Goal: Check status: Check status

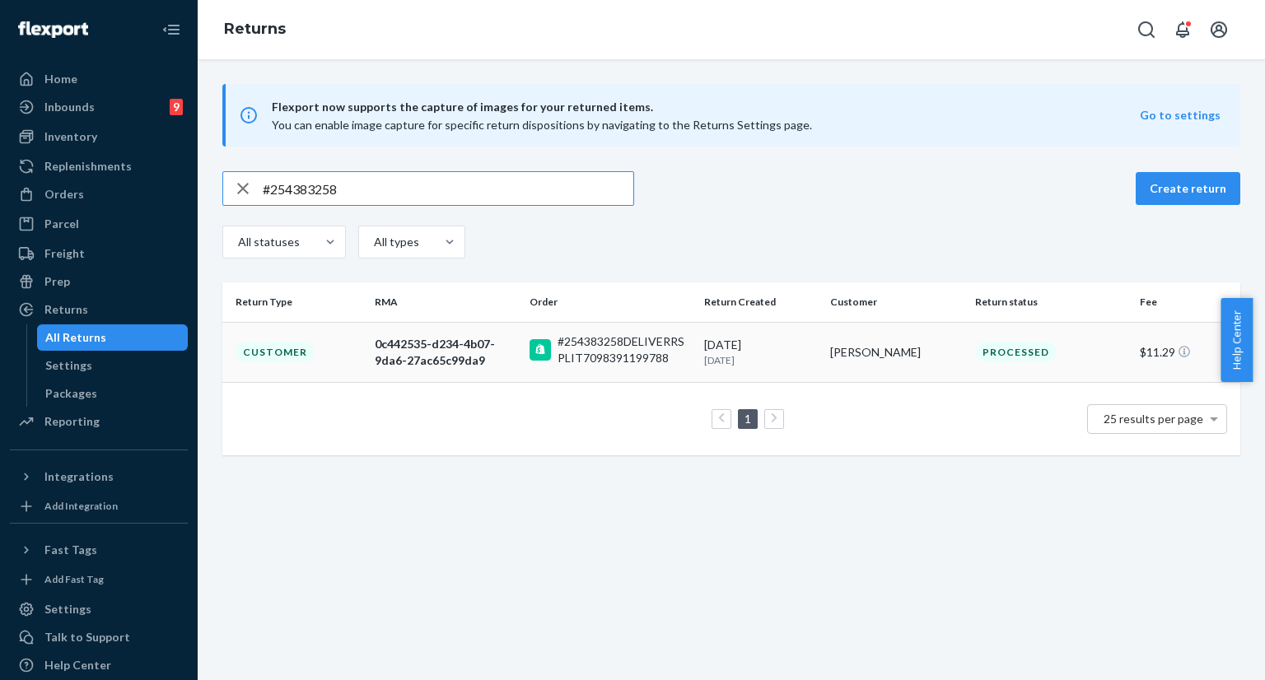
type input "#254383258"
click at [316, 350] on td "Customer" at bounding box center [295, 352] width 146 height 60
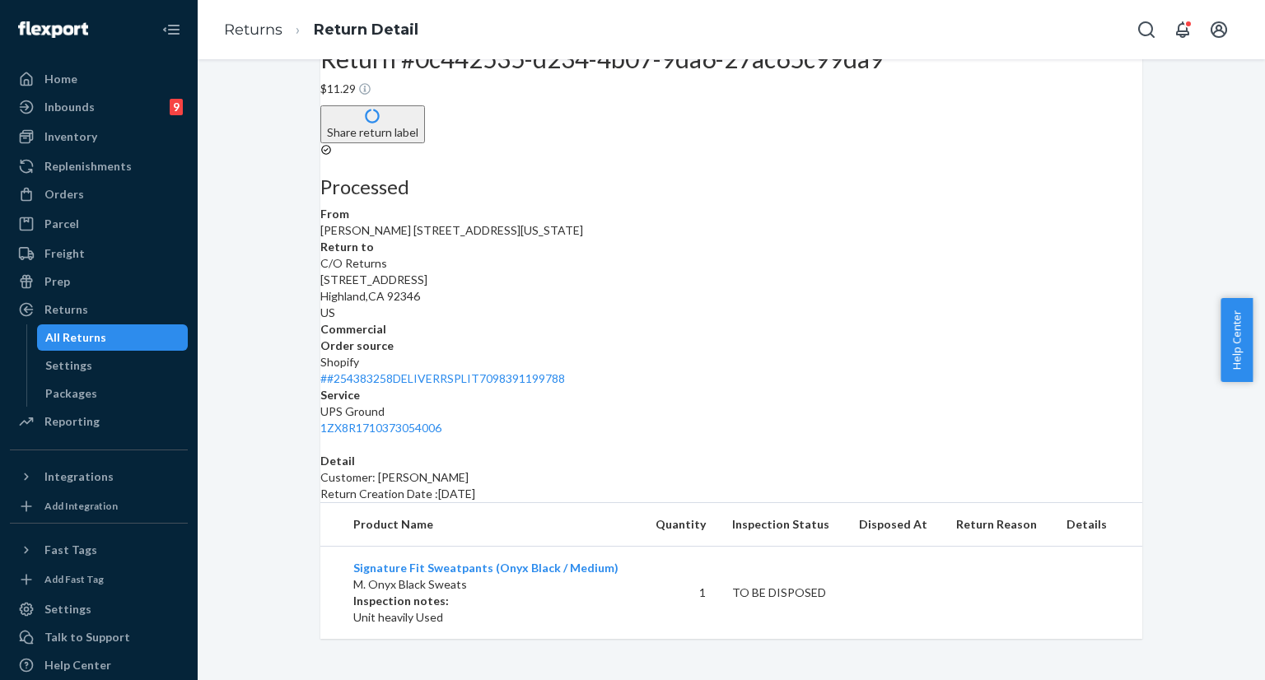
scroll to position [107, 0]
click at [133, 333] on div "All Returns" at bounding box center [113, 337] width 148 height 23
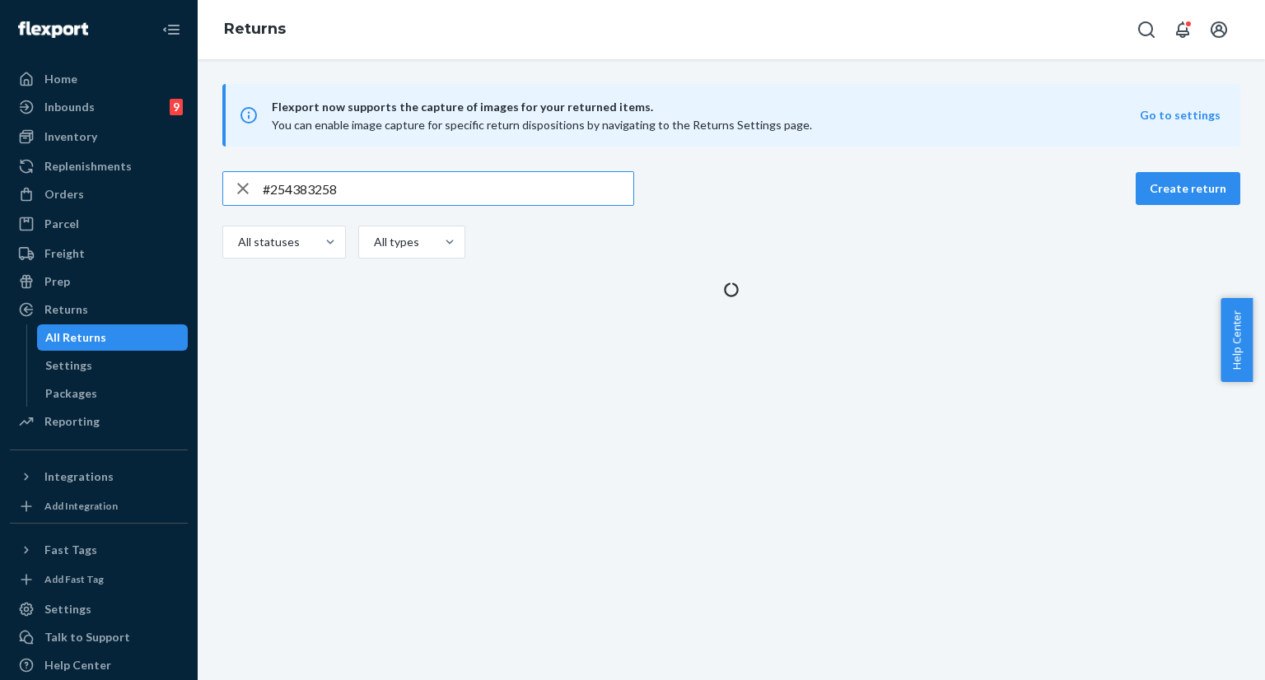
click at [376, 194] on input "#254383258" at bounding box center [448, 188] width 371 height 33
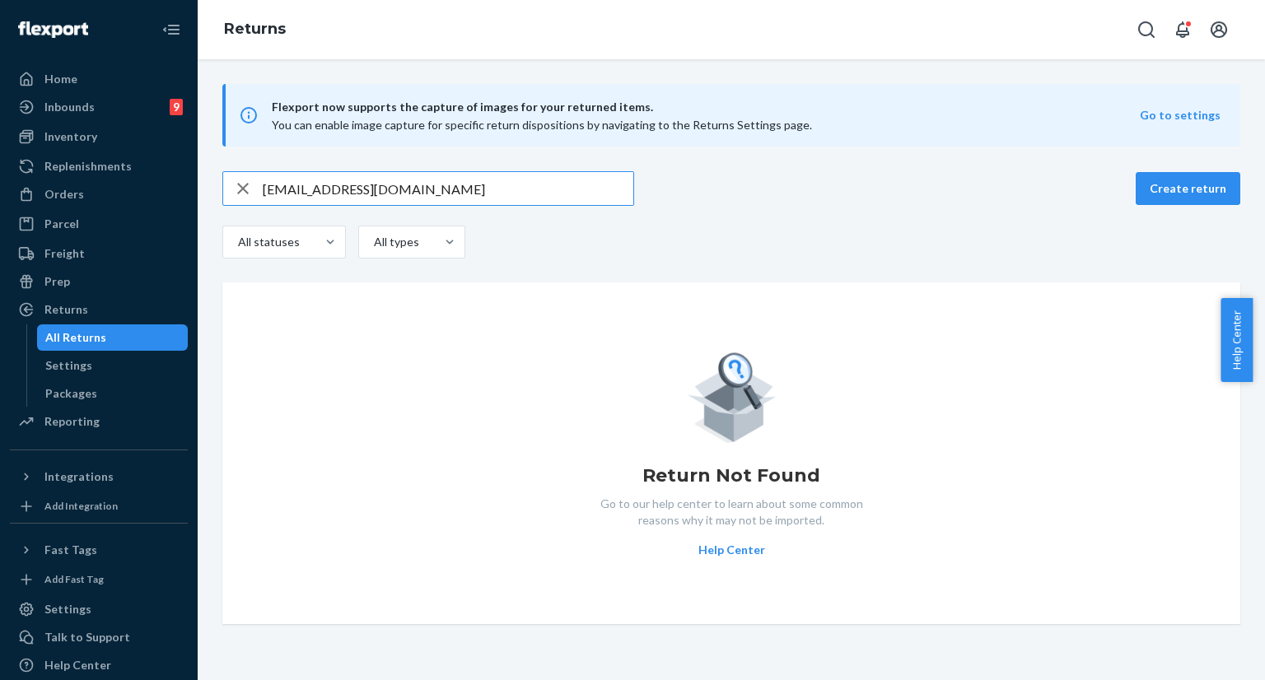
type input "[EMAIL_ADDRESS][DOMAIN_NAME]"
click at [1150, 37] on icon "Open Search Box" at bounding box center [1146, 30] width 20 height 20
click at [1094, 35] on input "Search Input" at bounding box center [1065, 30] width 135 height 21
type input "[URL][DOMAIN_NAME]"
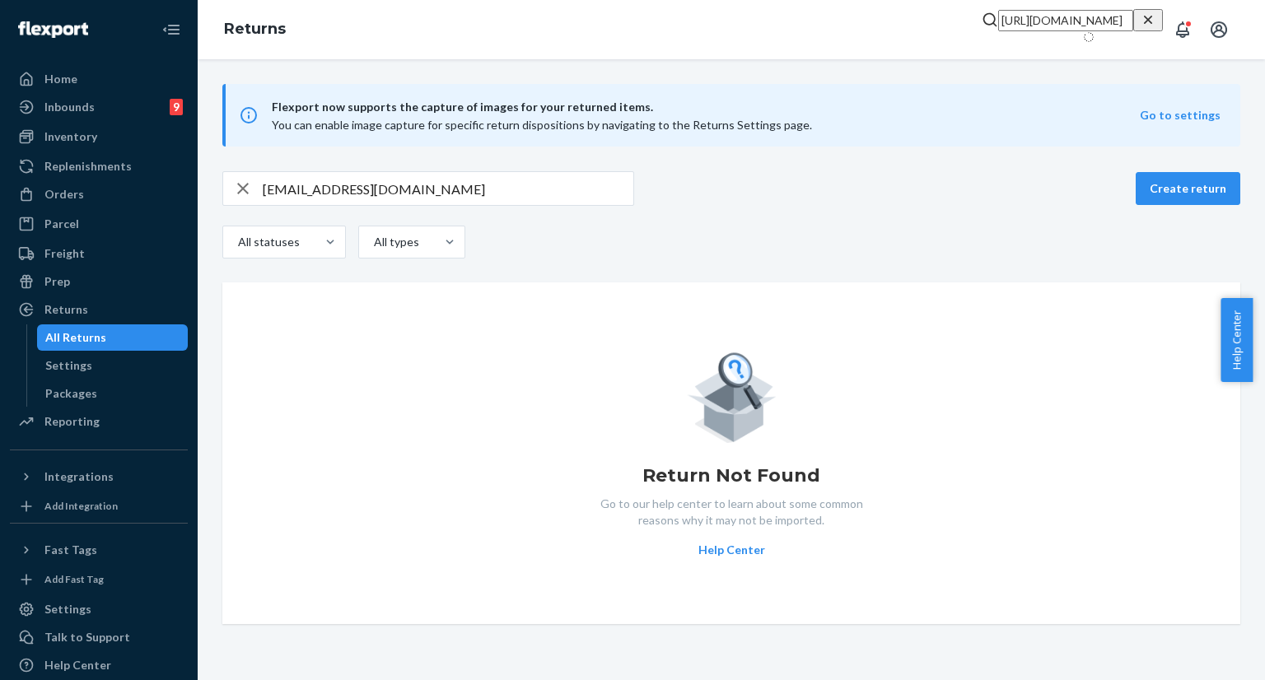
scroll to position [0, 0]
click at [1077, 26] on icon "Close Search" at bounding box center [1069, 17] width 16 height 16
click at [1144, 27] on icon "Open Search Box" at bounding box center [1146, 30] width 20 height 20
click at [1086, 26] on input "Search Input" at bounding box center [1065, 30] width 135 height 21
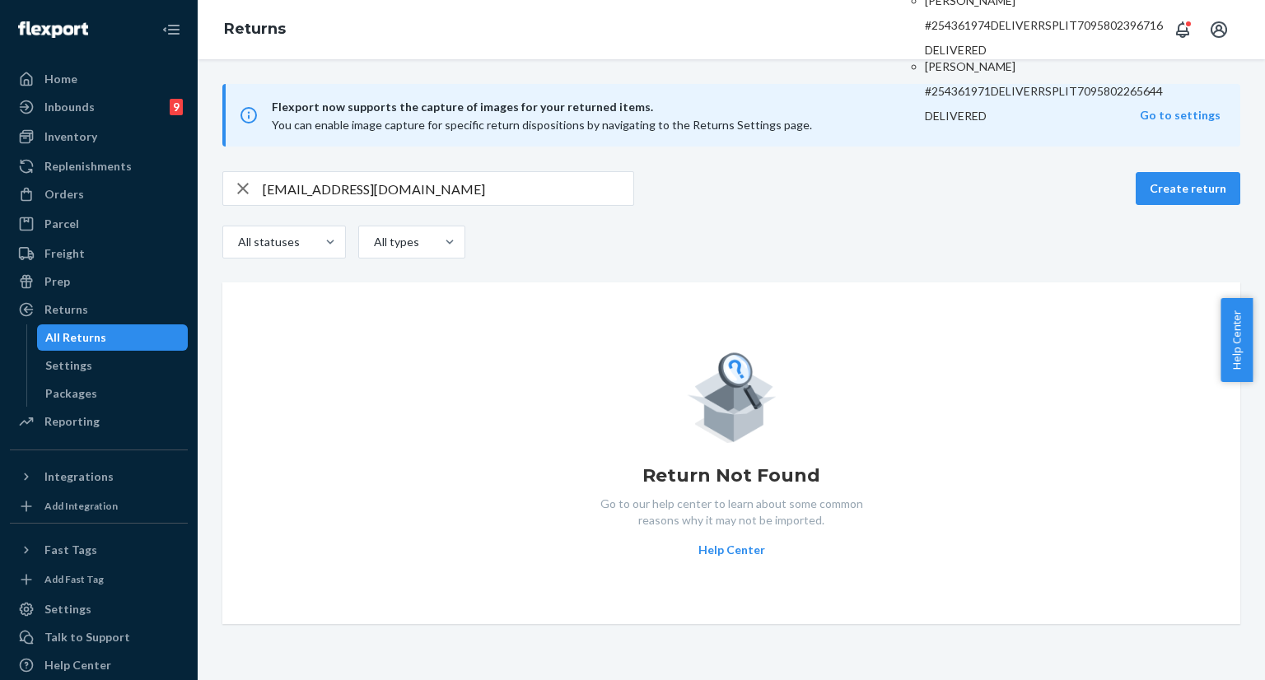
type input "#254361975"
click at [1010, 34] on p "#254361974DELIVERRSPLIT7095802396716" at bounding box center [1044, 25] width 238 height 16
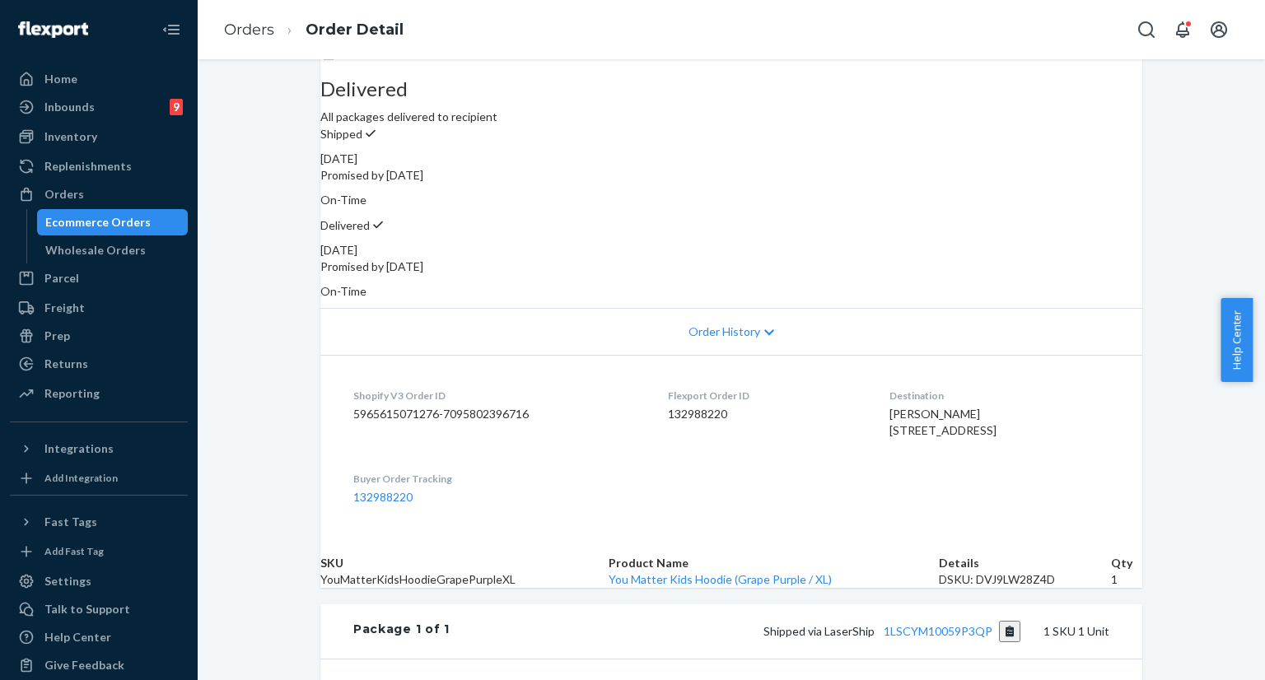
scroll to position [165, 0]
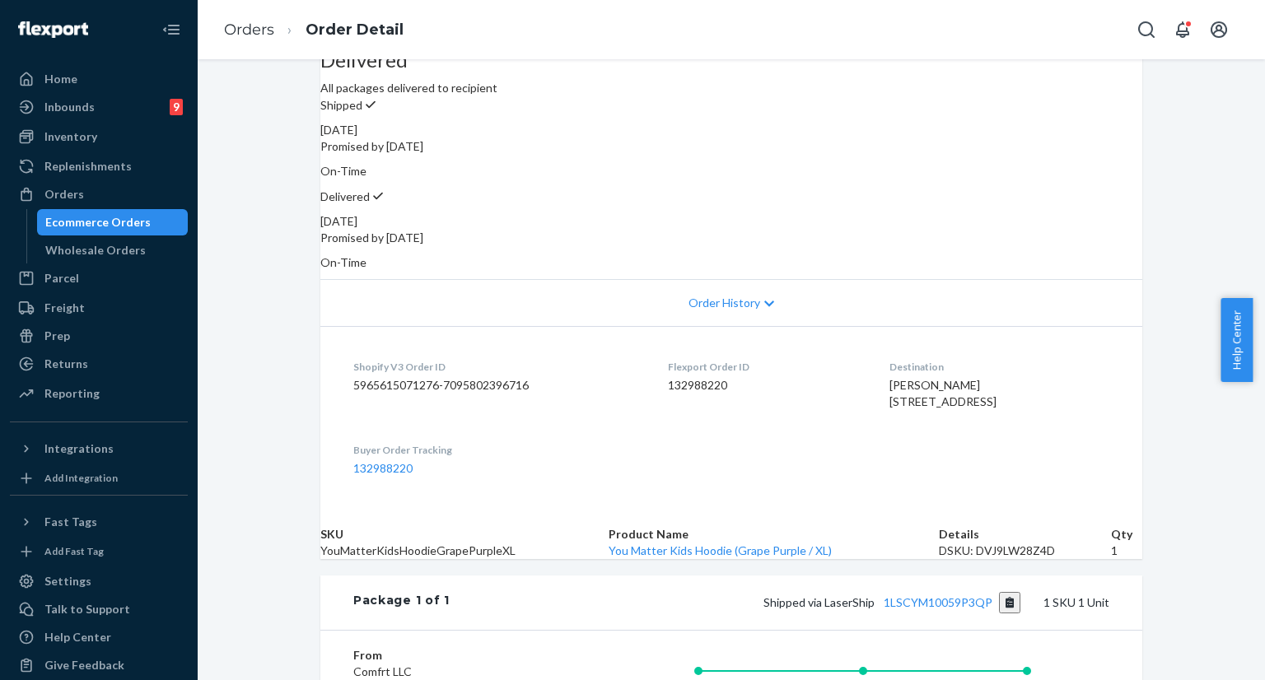
click at [297, 206] on div "Shopify Order # #254361974 • Expedited 2 Day / $11.44 View Details Submit Claim…" at bounding box center [731, 411] width 1067 height 1000
click at [227, 330] on div "Shopify Order # #254361974 • Expedited 2 Day / $11.44 View Details Submit Claim…" at bounding box center [731, 411] width 1067 height 1000
